Goal: Information Seeking & Learning: Learn about a topic

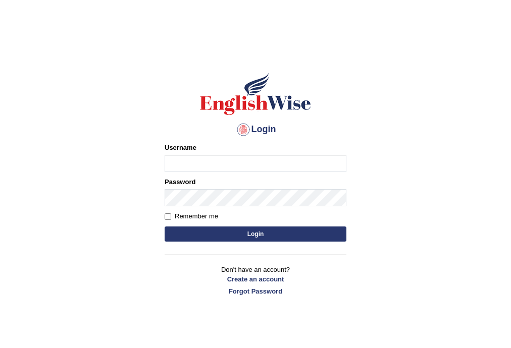
click at [246, 150] on div "Username" at bounding box center [256, 157] width 182 height 29
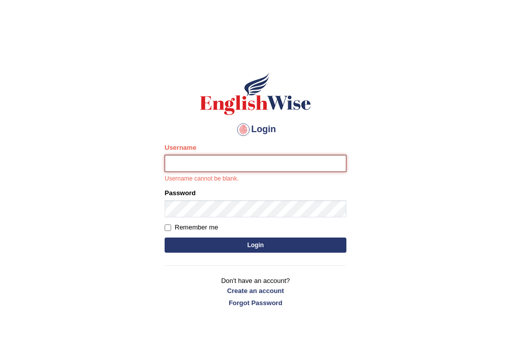
click at [228, 169] on input "Username" at bounding box center [256, 163] width 182 height 17
type input "abdulkhalid_parramatta"
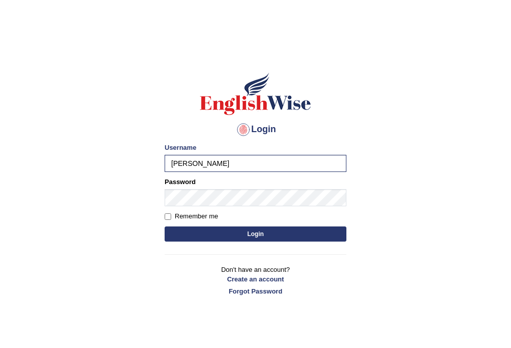
click at [177, 188] on div "Password" at bounding box center [256, 191] width 182 height 29
click at [165, 227] on button "Login" at bounding box center [256, 234] width 182 height 15
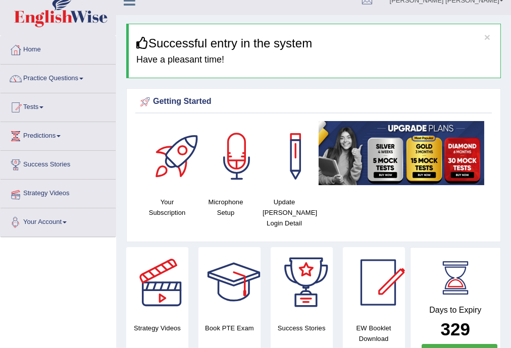
scroll to position [13, 0]
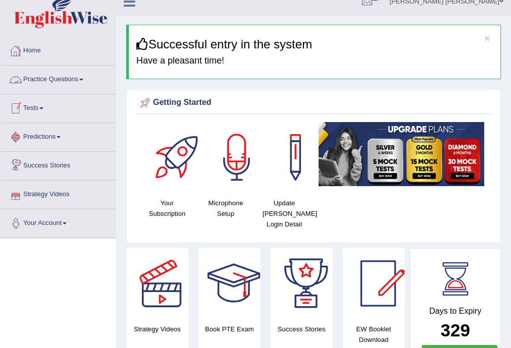
click at [33, 108] on link "Tests" at bounding box center [58, 106] width 115 height 25
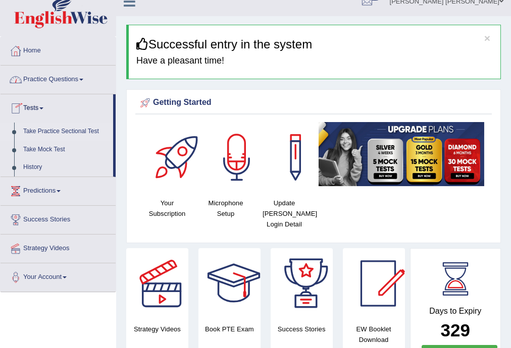
click at [75, 127] on link "Take Practice Sectional Test" at bounding box center [66, 132] width 94 height 18
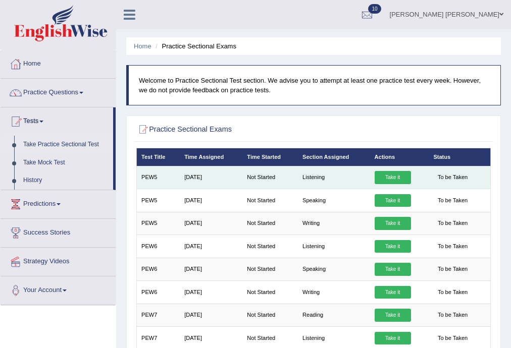
click at [399, 174] on link "Take it" at bounding box center [393, 177] width 36 height 13
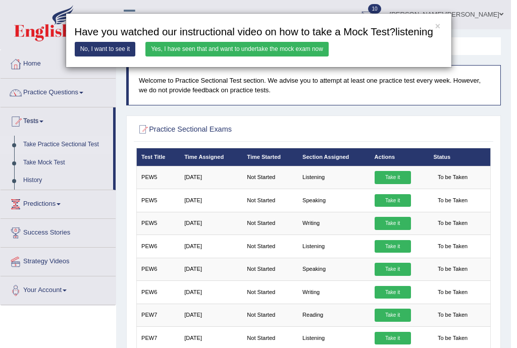
click at [207, 47] on link "Yes, I have seen that and want to undertake the mock exam now" at bounding box center [236, 49] width 183 height 15
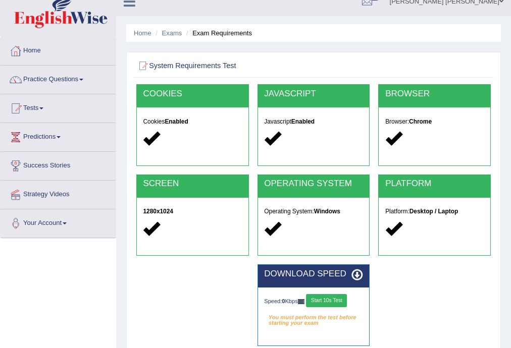
scroll to position [27, 0]
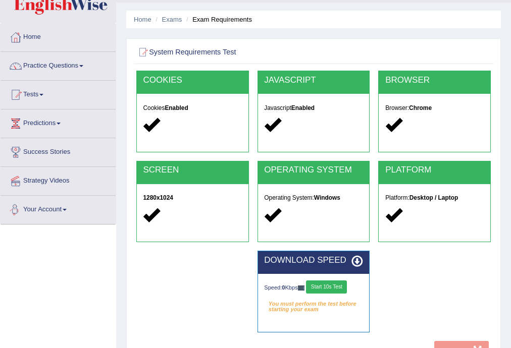
click at [331, 288] on button "Start 10s Test" at bounding box center [326, 287] width 41 height 13
click at [338, 289] on button "Start 10s Test" at bounding box center [336, 287] width 41 height 13
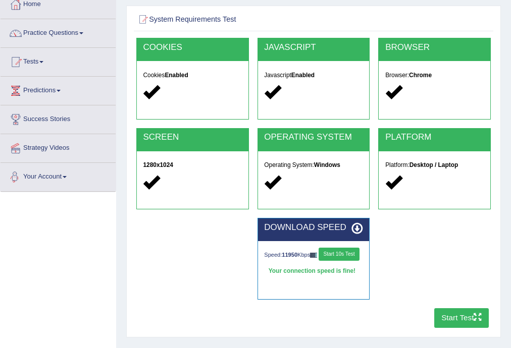
scroll to position [67, 0]
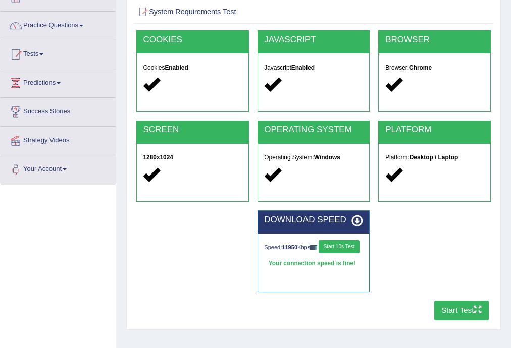
click at [443, 311] on button "Start Test" at bounding box center [461, 311] width 55 height 20
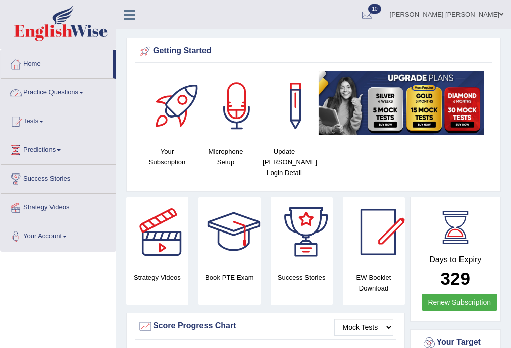
click at [55, 93] on link "Practice Questions" at bounding box center [58, 91] width 115 height 25
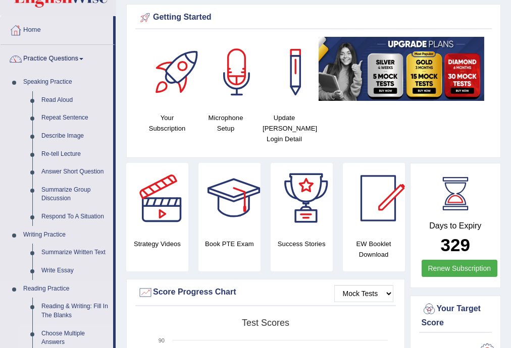
scroll to position [40, 0]
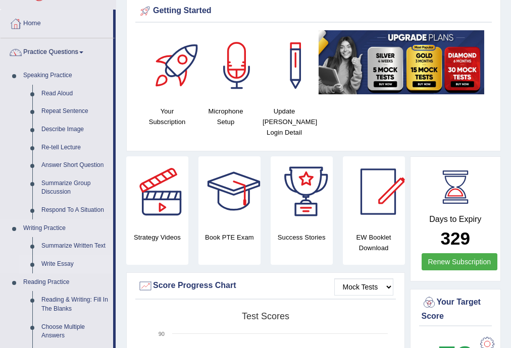
click at [58, 263] on link "Write Essay" at bounding box center [75, 264] width 76 height 18
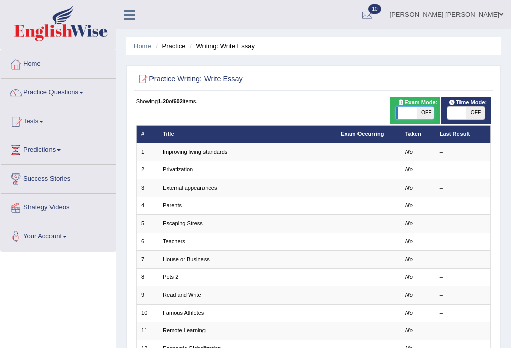
drag, startPoint x: 411, startPoint y: 114, endPoint x: 415, endPoint y: 120, distance: 7.5
click at [415, 119] on div "ON OFF" at bounding box center [414, 113] width 38 height 13
click at [416, 111] on span "OFF" at bounding box center [424, 113] width 19 height 12
checkbox input "true"
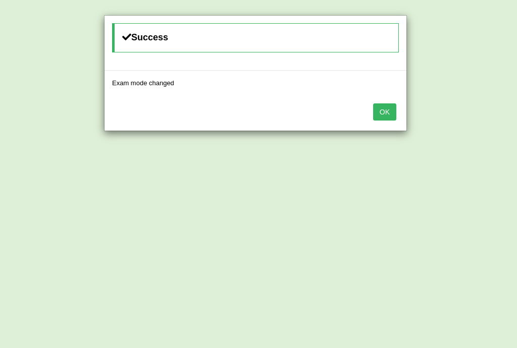
click at [392, 115] on button "OK" at bounding box center [384, 112] width 23 height 17
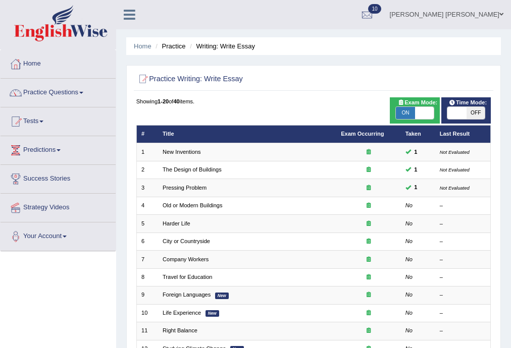
drag, startPoint x: 0, startPoint y: 0, endPoint x: 461, endPoint y: 114, distance: 474.9
click at [461, 114] on span at bounding box center [456, 113] width 19 height 12
checkbox input "true"
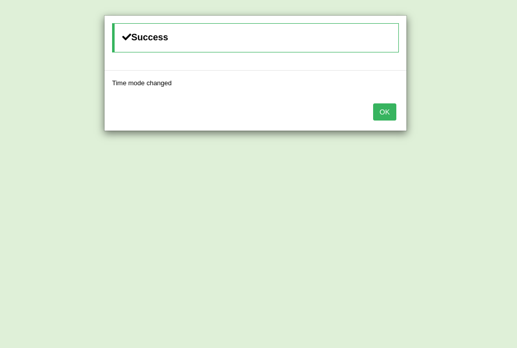
click at [381, 111] on button "OK" at bounding box center [384, 112] width 23 height 17
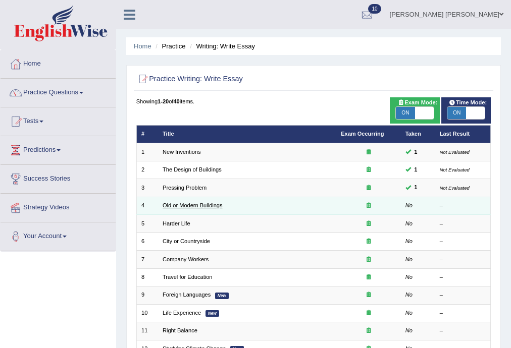
click at [190, 207] on link "Old or Modern Buildings" at bounding box center [193, 205] width 60 height 6
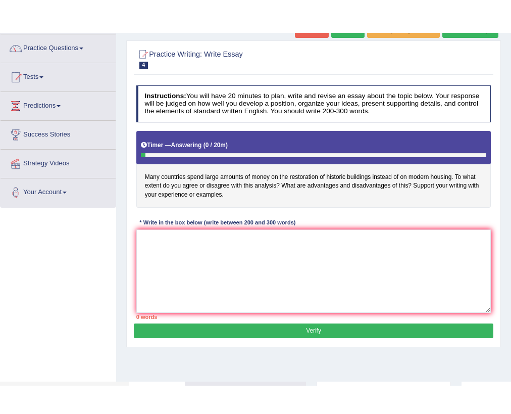
scroll to position [81, 0]
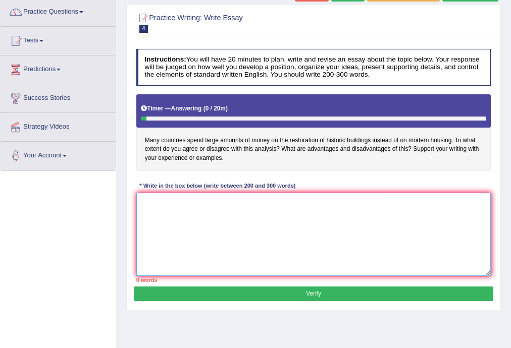
click at [285, 205] on textarea at bounding box center [313, 234] width 355 height 83
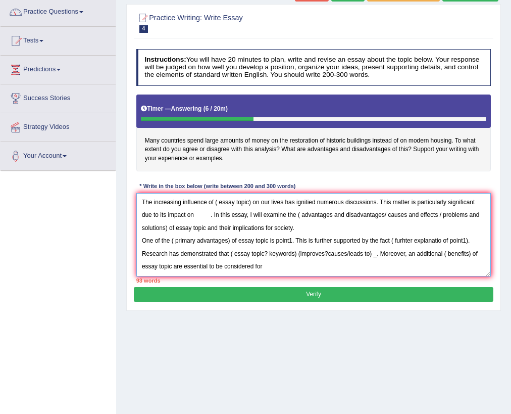
click at [285, 256] on textarea "The increasing influence of ( essay topic) on our lives has ignitied numerous d…" at bounding box center [313, 234] width 355 height 83
click at [278, 269] on textarea "The increasing influence of ( essay topic) on our lives has ignitied numerous d…" at bounding box center [313, 234] width 355 height 83
click at [486, 273] on textarea "The increasing influence of ( essay topic) on our lives has ignitied numerous d…" at bounding box center [313, 234] width 355 height 83
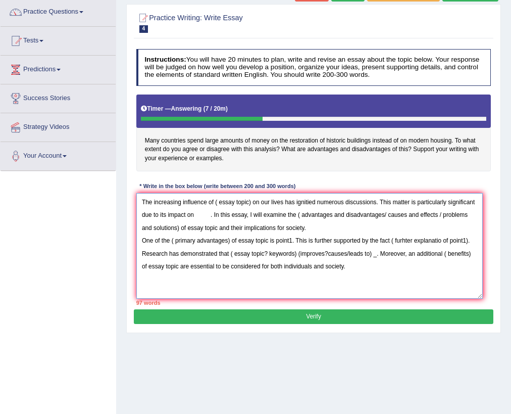
scroll to position [0, 0]
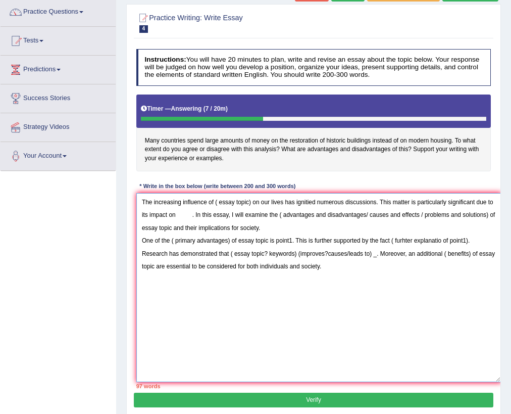
drag, startPoint x: 489, startPoint y: 269, endPoint x: 499, endPoint y: 375, distance: 107.0
click at [499, 348] on textarea "The increasing influence of ( essay topic) on our lives has ignitied numerous d…" at bounding box center [318, 287] width 365 height 189
click at [163, 276] on textarea "The increasing influence of ( essay topic) on our lives has ignitied numerous d…" at bounding box center [318, 287] width 365 height 189
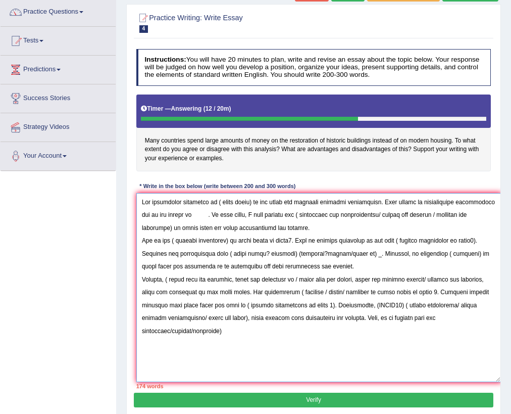
click at [415, 312] on textarea at bounding box center [318, 287] width 365 height 189
click at [175, 322] on textarea at bounding box center [318, 287] width 365 height 189
click at [496, 319] on textarea at bounding box center [318, 287] width 365 height 189
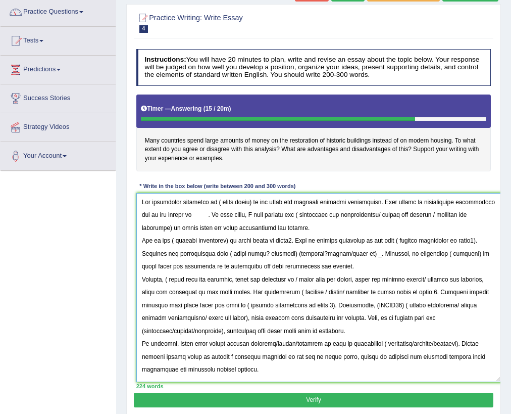
click at [251, 202] on textarea at bounding box center [318, 287] width 365 height 189
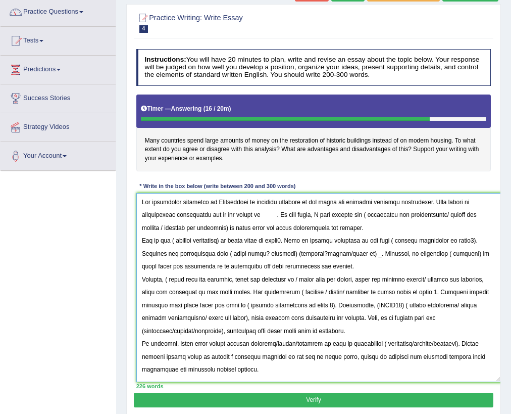
click at [237, 211] on textarea at bounding box center [318, 287] width 365 height 189
click at [230, 215] on textarea at bounding box center [318, 287] width 365 height 189
click at [226, 213] on textarea at bounding box center [318, 287] width 365 height 189
click at [277, 212] on textarea at bounding box center [318, 287] width 365 height 189
click at [357, 212] on textarea at bounding box center [318, 287] width 365 height 189
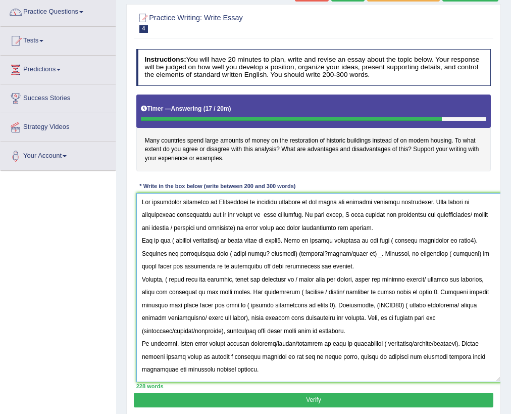
drag, startPoint x: 436, startPoint y: 213, endPoint x: 487, endPoint y: 220, distance: 51.0
click at [479, 220] on textarea at bounding box center [318, 287] width 365 height 189
drag, startPoint x: 487, startPoint y: 220, endPoint x: 494, endPoint y: 220, distance: 7.1
click at [494, 220] on textarea at bounding box center [318, 287] width 365 height 189
click at [496, 211] on textarea at bounding box center [318, 287] width 365 height 189
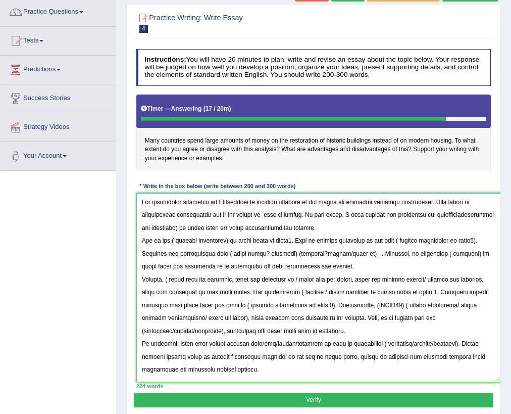
click at [462, 213] on textarea at bounding box center [318, 287] width 365 height 189
drag, startPoint x: 168, startPoint y: 226, endPoint x: 182, endPoint y: 224, distance: 14.3
click at [170, 226] on textarea at bounding box center [318, 287] width 365 height 189
click at [474, 212] on textarea at bounding box center [318, 287] width 365 height 189
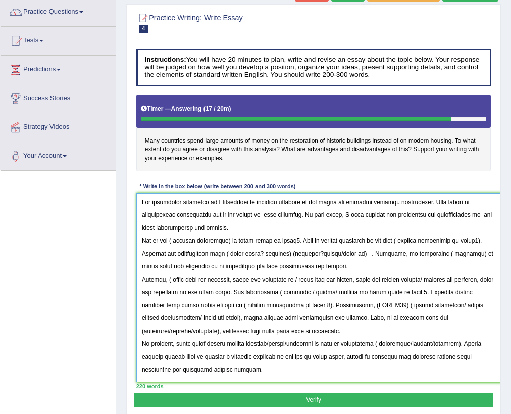
drag, startPoint x: 272, startPoint y: 201, endPoint x: 218, endPoint y: 202, distance: 54.0
click at [218, 202] on textarea at bounding box center [318, 287] width 365 height 189
click at [104, 213] on div "Toggle navigation Home Practice Questions Speaking Practice Read Aloud Repeat S…" at bounding box center [255, 181] width 511 height 525
click at [212, 202] on textarea at bounding box center [318, 287] width 365 height 189
drag, startPoint x: 209, startPoint y: 201, endPoint x: 220, endPoint y: 204, distance: 11.5
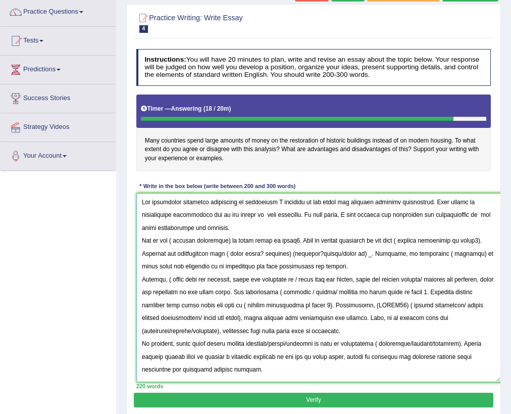
click at [212, 201] on textarea at bounding box center [318, 287] width 365 height 189
click at [229, 204] on textarea at bounding box center [318, 287] width 365 height 189
click at [208, 200] on textarea at bounding box center [318, 287] width 365 height 189
click at [211, 200] on textarea at bounding box center [318, 287] width 365 height 189
click at [209, 200] on textarea at bounding box center [318, 287] width 365 height 189
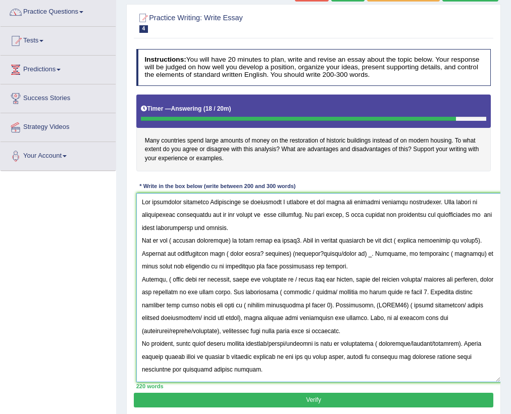
drag, startPoint x: 208, startPoint y: 199, endPoint x: 267, endPoint y: 205, distance: 59.4
click at [267, 205] on textarea at bounding box center [318, 287] width 365 height 189
click at [476, 212] on textarea at bounding box center [318, 287] width 365 height 189
paste textarea "Restoration of historic"
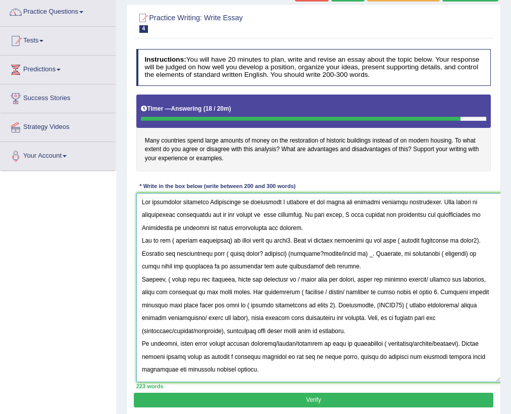
click at [279, 200] on textarea at bounding box center [318, 287] width 365 height 189
click at [162, 225] on textarea at bounding box center [318, 287] width 365 height 189
click at [229, 239] on textarea at bounding box center [318, 287] width 365 height 189
click at [175, 237] on textarea at bounding box center [318, 287] width 365 height 189
drag, startPoint x: 263, startPoint y: 240, endPoint x: 232, endPoint y: 237, distance: 30.9
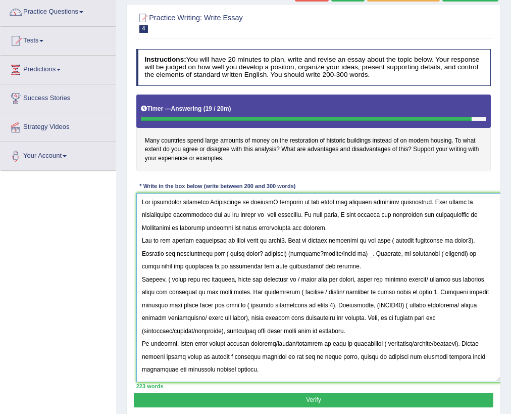
click at [232, 237] on textarea at bounding box center [318, 287] width 365 height 189
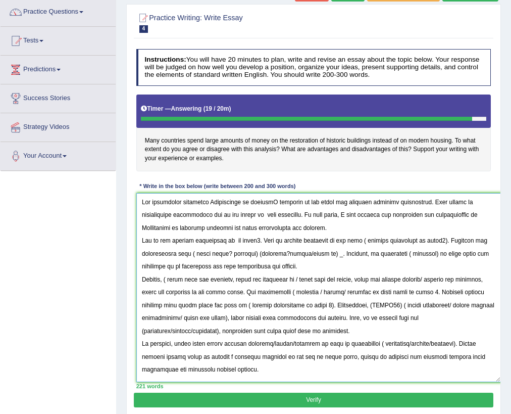
paste textarea "Restoration of historic"
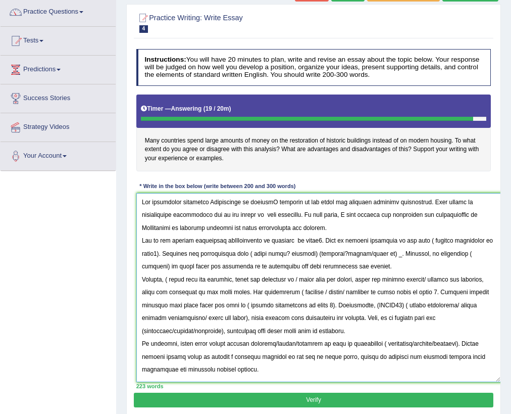
click at [230, 237] on textarea at bounding box center [318, 287] width 365 height 189
click at [292, 238] on textarea at bounding box center [318, 287] width 365 height 189
click at [336, 238] on textarea at bounding box center [318, 287] width 365 height 189
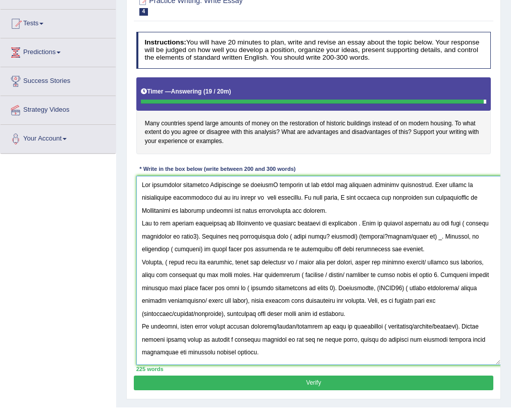
scroll to position [117, 0]
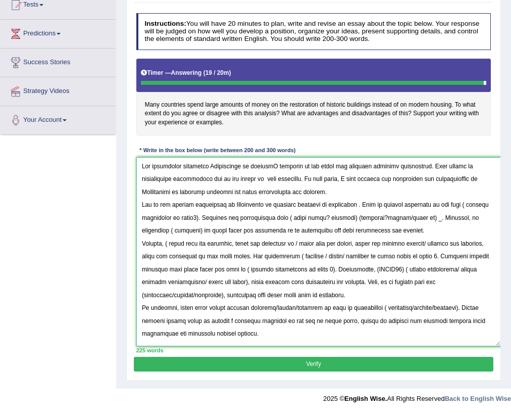
drag, startPoint x: 141, startPoint y: 282, endPoint x: 250, endPoint y: 331, distance: 119.8
click at [250, 331] on textarea at bounding box center [318, 251] width 365 height 189
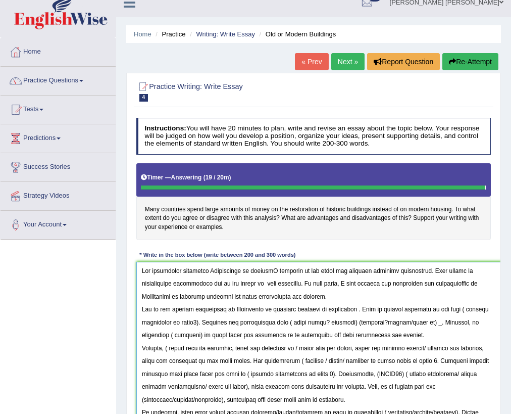
scroll to position [0, 0]
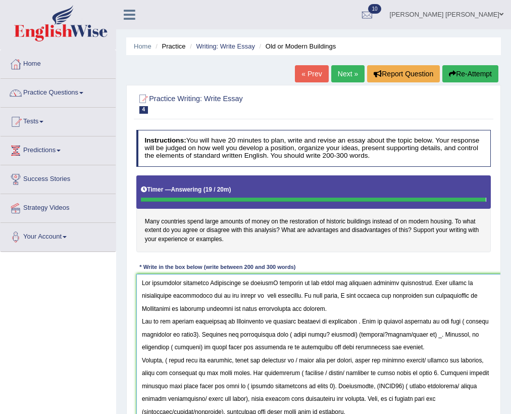
type textarea "The increasing influence Restoration of historiC building on our lives has igni…"
click at [452, 71] on icon "button" at bounding box center [452, 73] width 7 height 7
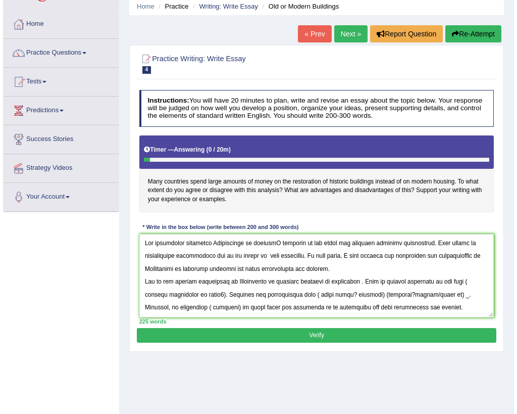
scroll to position [40, 0]
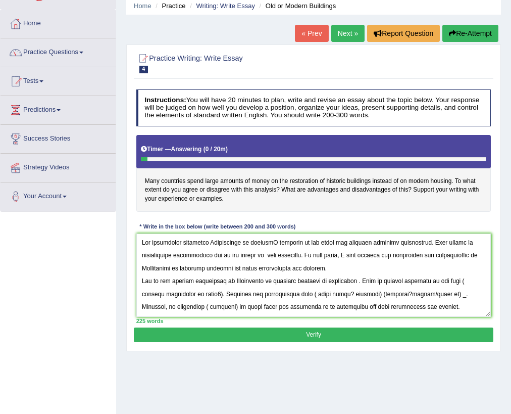
type textarea "The increasing influence Restoration of historiC building on our lives has igni…"
click at [337, 335] on button "Verify" at bounding box center [313, 334] width 359 height 15
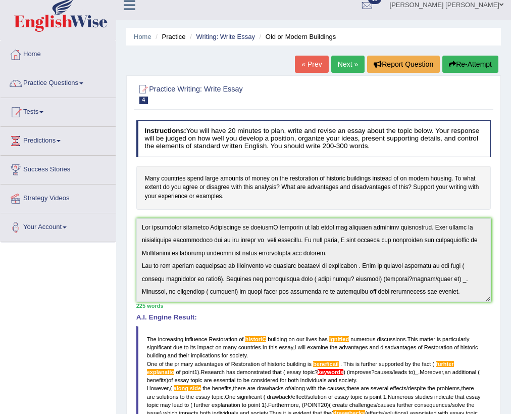
scroll to position [0, 0]
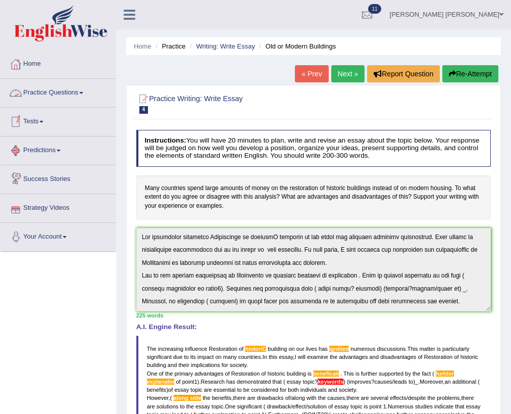
click at [27, 118] on link "Tests" at bounding box center [58, 120] width 115 height 25
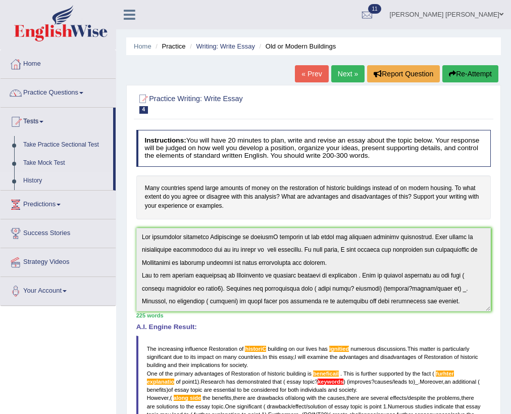
click at [33, 178] on link "History" at bounding box center [66, 181] width 94 height 18
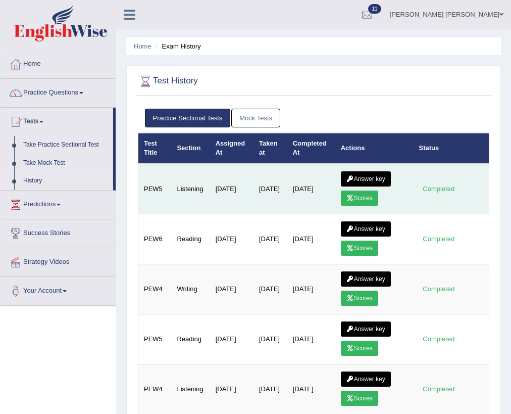
click at [361, 197] on link "Scores" at bounding box center [359, 197] width 37 height 15
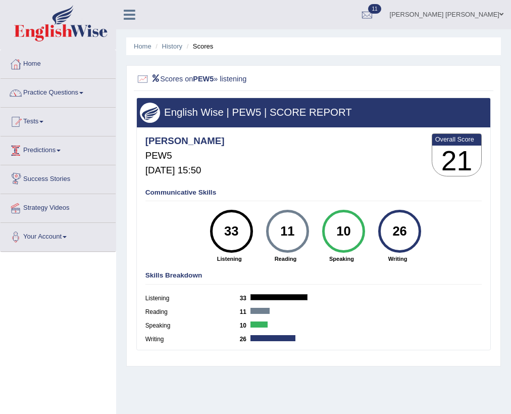
click at [41, 114] on link "Tests" at bounding box center [58, 120] width 115 height 25
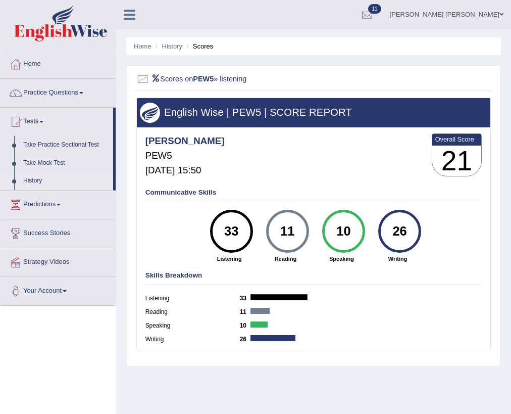
click at [32, 183] on link "History" at bounding box center [66, 181] width 94 height 18
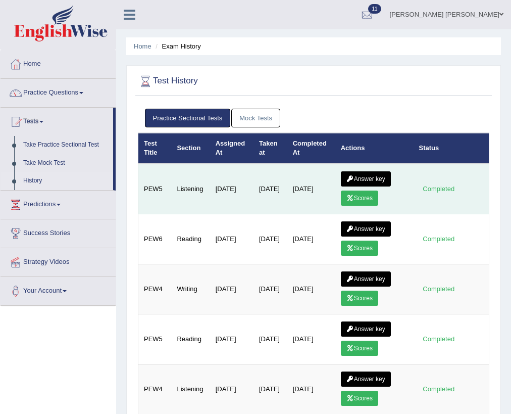
click at [353, 176] on icon at bounding box center [350, 179] width 8 height 6
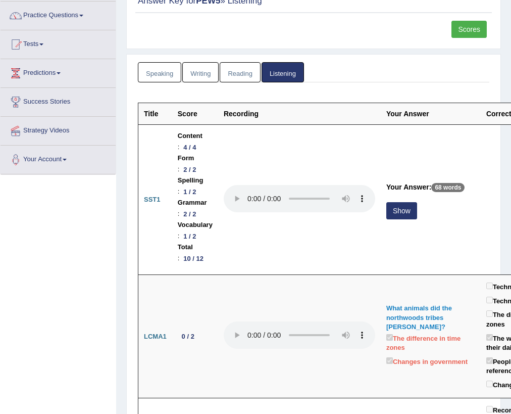
scroll to position [81, 0]
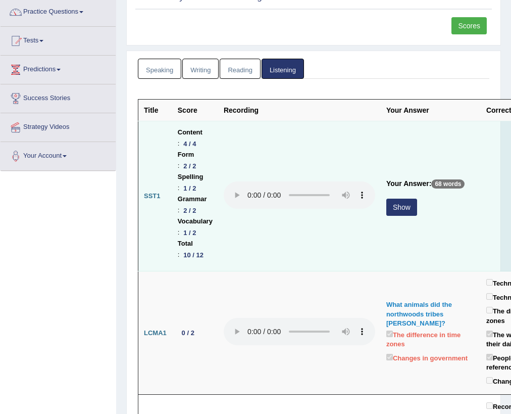
click at [408, 206] on button "Show" at bounding box center [401, 206] width 31 height 17
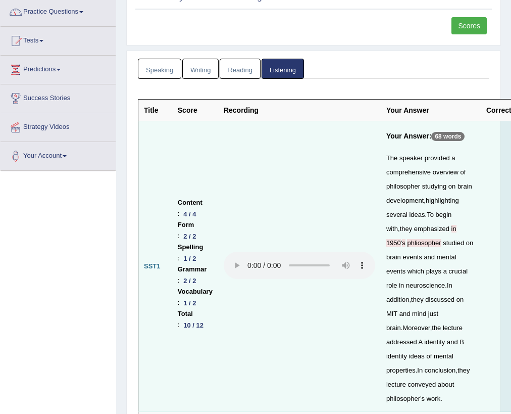
scroll to position [94, 0]
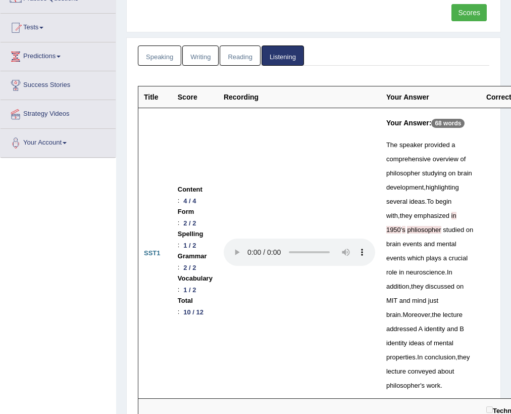
click at [407, 227] on span "phliosopher" at bounding box center [424, 230] width 34 height 8
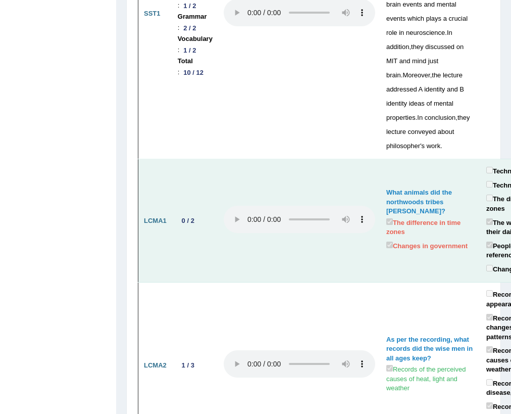
scroll to position [336, 0]
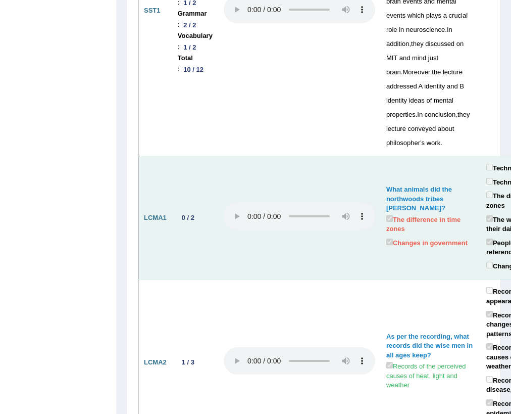
drag, startPoint x: 416, startPoint y: 250, endPoint x: 325, endPoint y: 245, distance: 91.6
click at [323, 245] on tr "LCMA1 0 / 2 What animals did the northwoods tribes hunt? The difference in time…" at bounding box center [360, 217] width 445 height 123
click at [250, 241] on td at bounding box center [299, 217] width 163 height 123
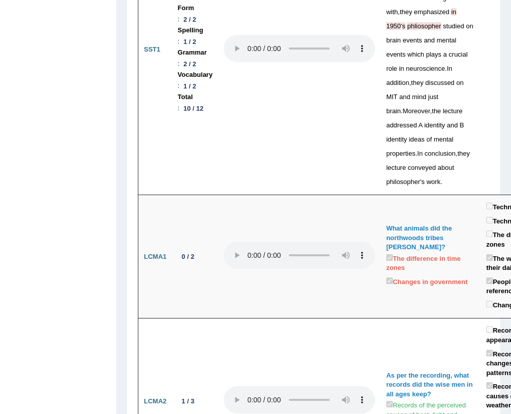
scroll to position [296, 0]
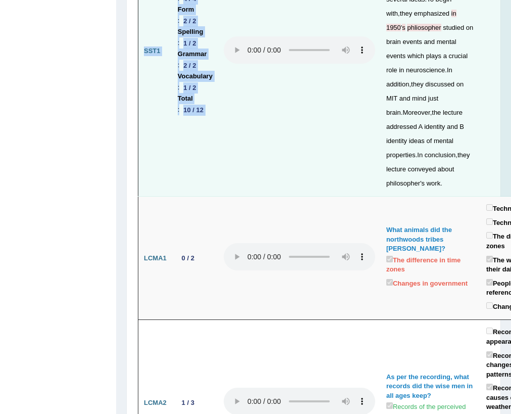
drag, startPoint x: 134, startPoint y: 180, endPoint x: 218, endPoint y: 158, distance: 86.7
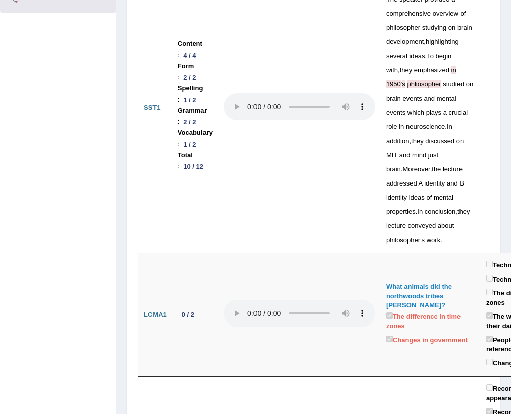
drag, startPoint x: 48, startPoint y: 169, endPoint x: 15, endPoint y: 139, distance: 44.7
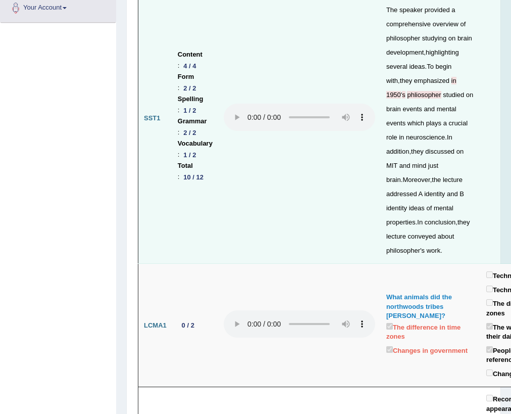
click at [378, 233] on td at bounding box center [299, 118] width 163 height 290
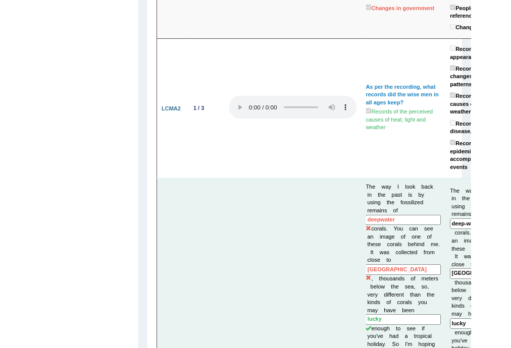
scroll to position [579, 0]
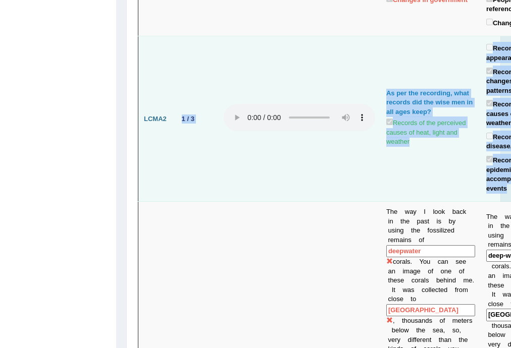
drag, startPoint x: 302, startPoint y: 192, endPoint x: 175, endPoint y: 169, distance: 129.7
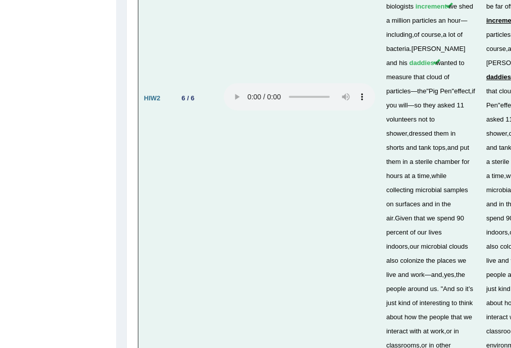
scroll to position [3300, 0]
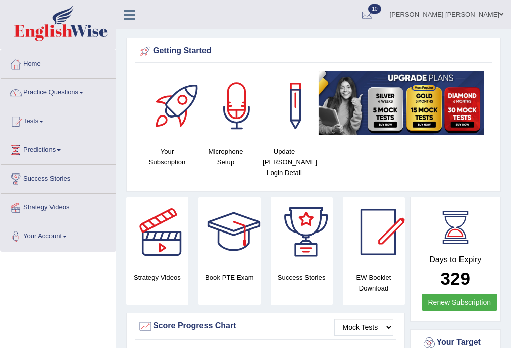
click at [483, 14] on link "[PERSON_NAME] [PERSON_NAME]" at bounding box center [446, 13] width 129 height 26
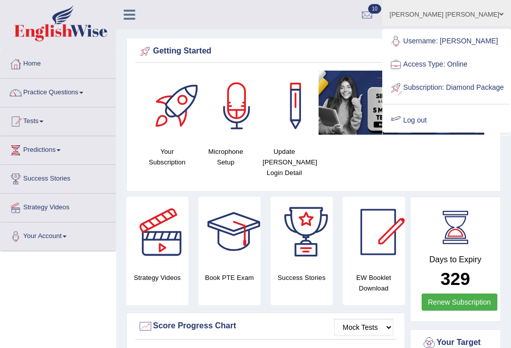
click at [435, 132] on link "Log out" at bounding box center [446, 120] width 127 height 23
